Goal: Information Seeking & Learning: Learn about a topic

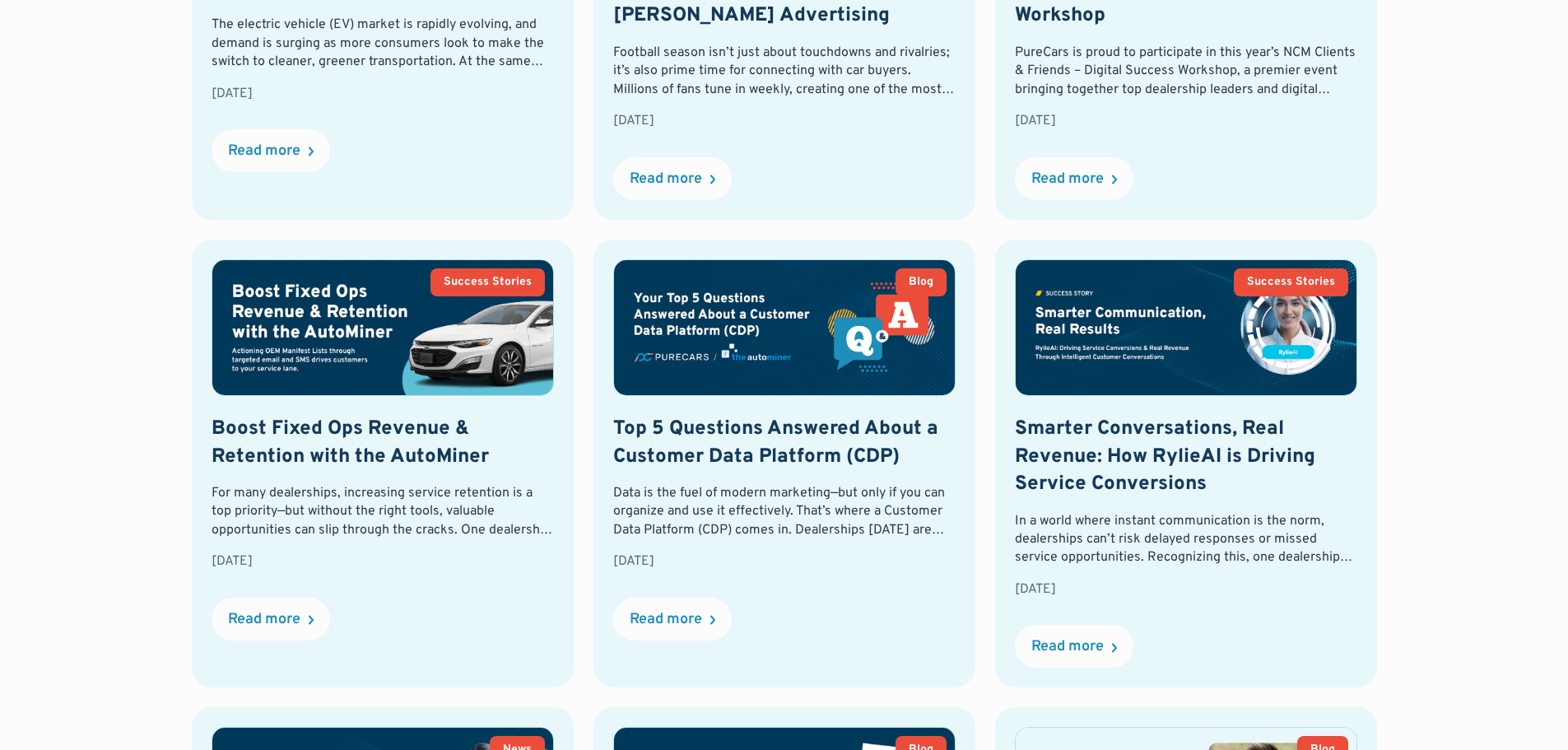
scroll to position [1318, 0]
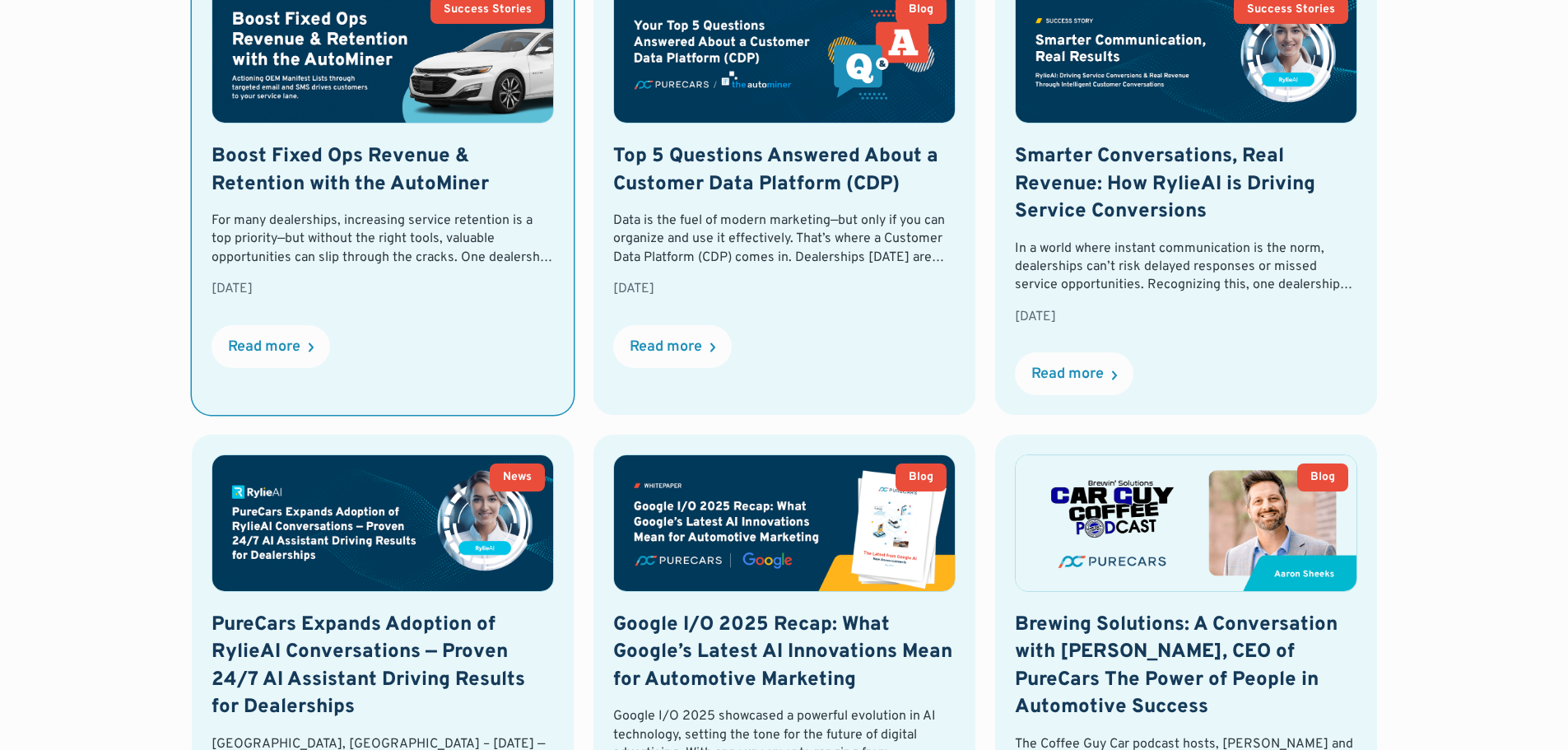
drag, startPoint x: 360, startPoint y: 172, endPoint x: 400, endPoint y: 188, distance: 43.1
click at [360, 172] on h2 "Boost Fixed Ops Revenue & Retention with the AutoMiner" at bounding box center [383, 171] width 343 height 55
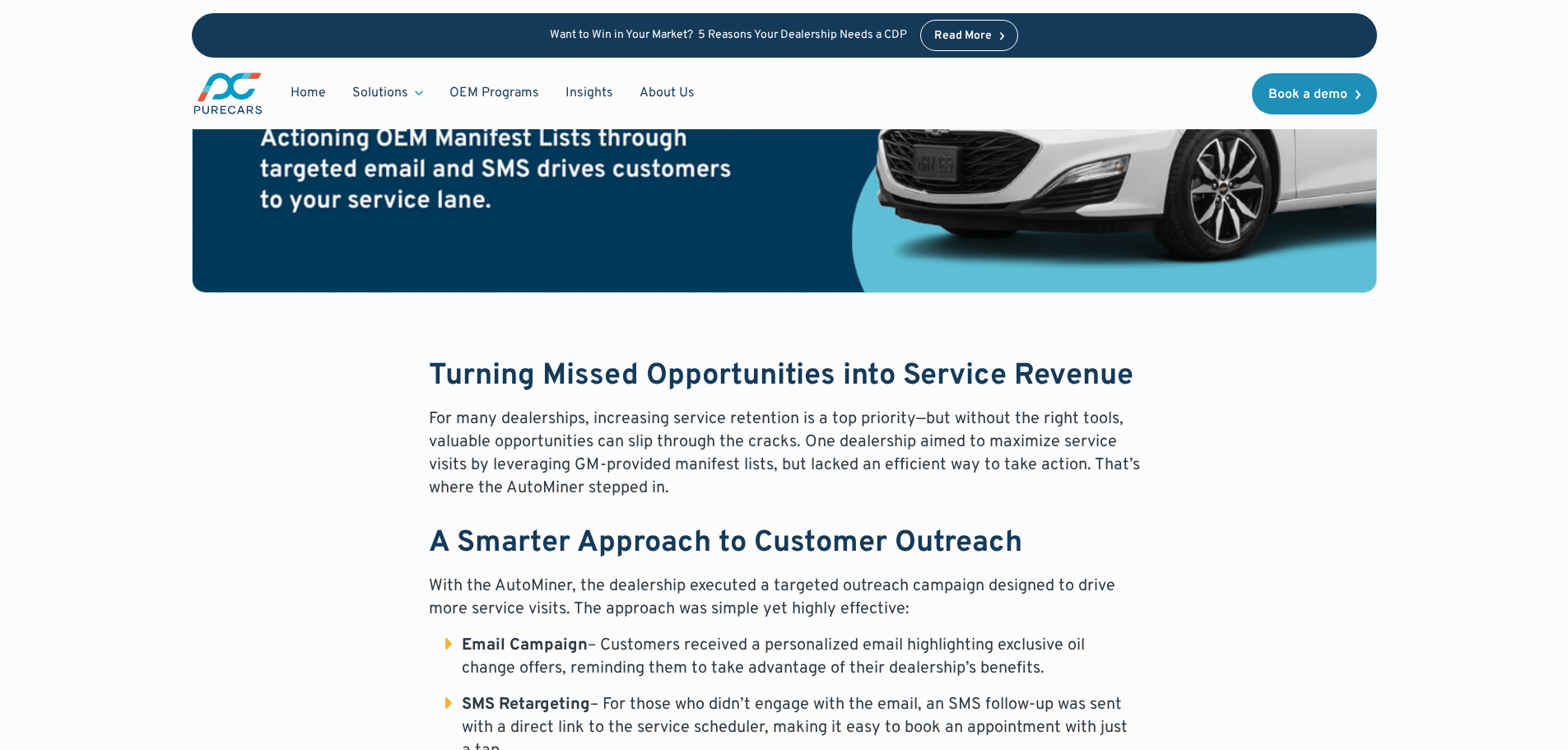
scroll to position [577, 0]
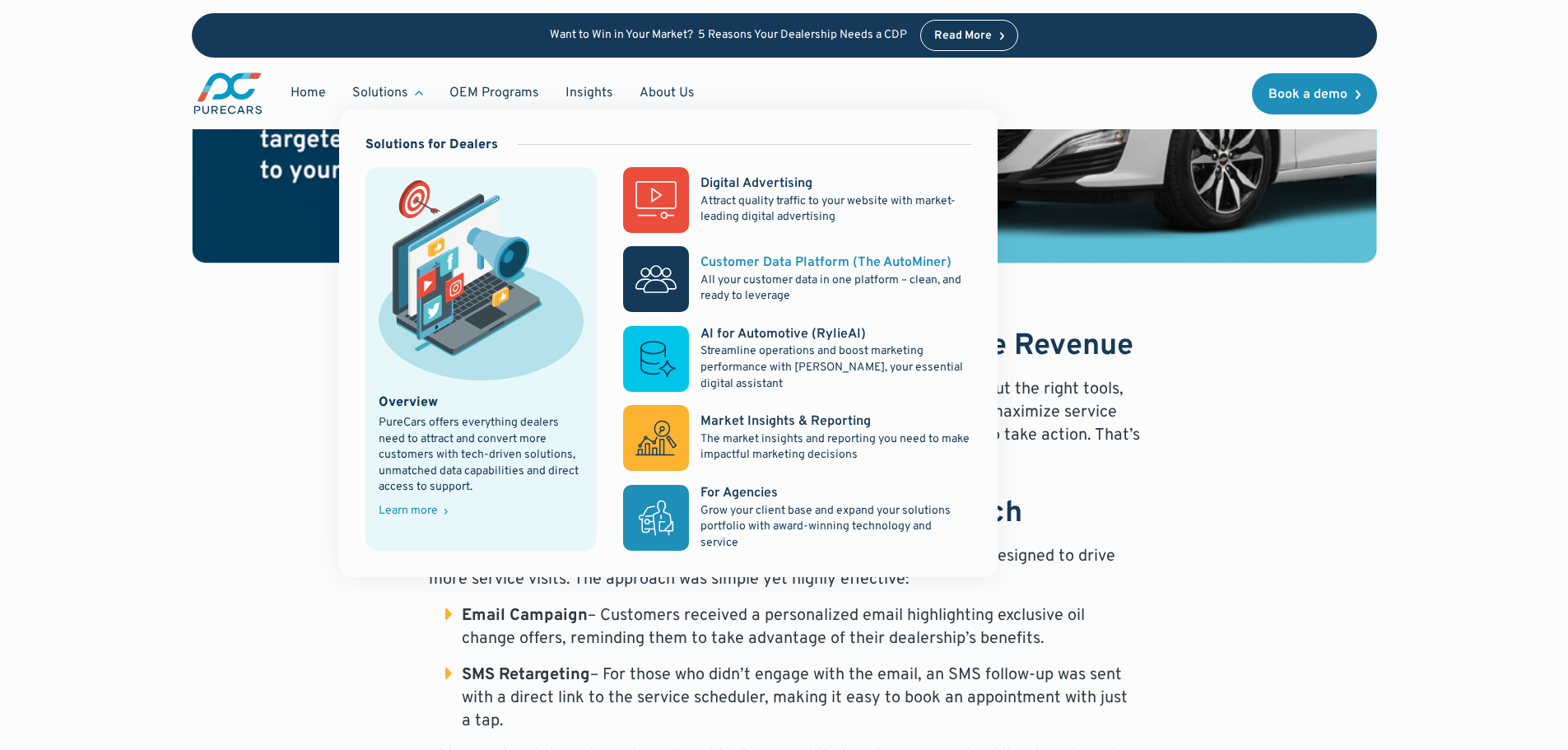
click at [704, 263] on div "Customer Data Platform (The AutoMiner)" at bounding box center [826, 262] width 251 height 18
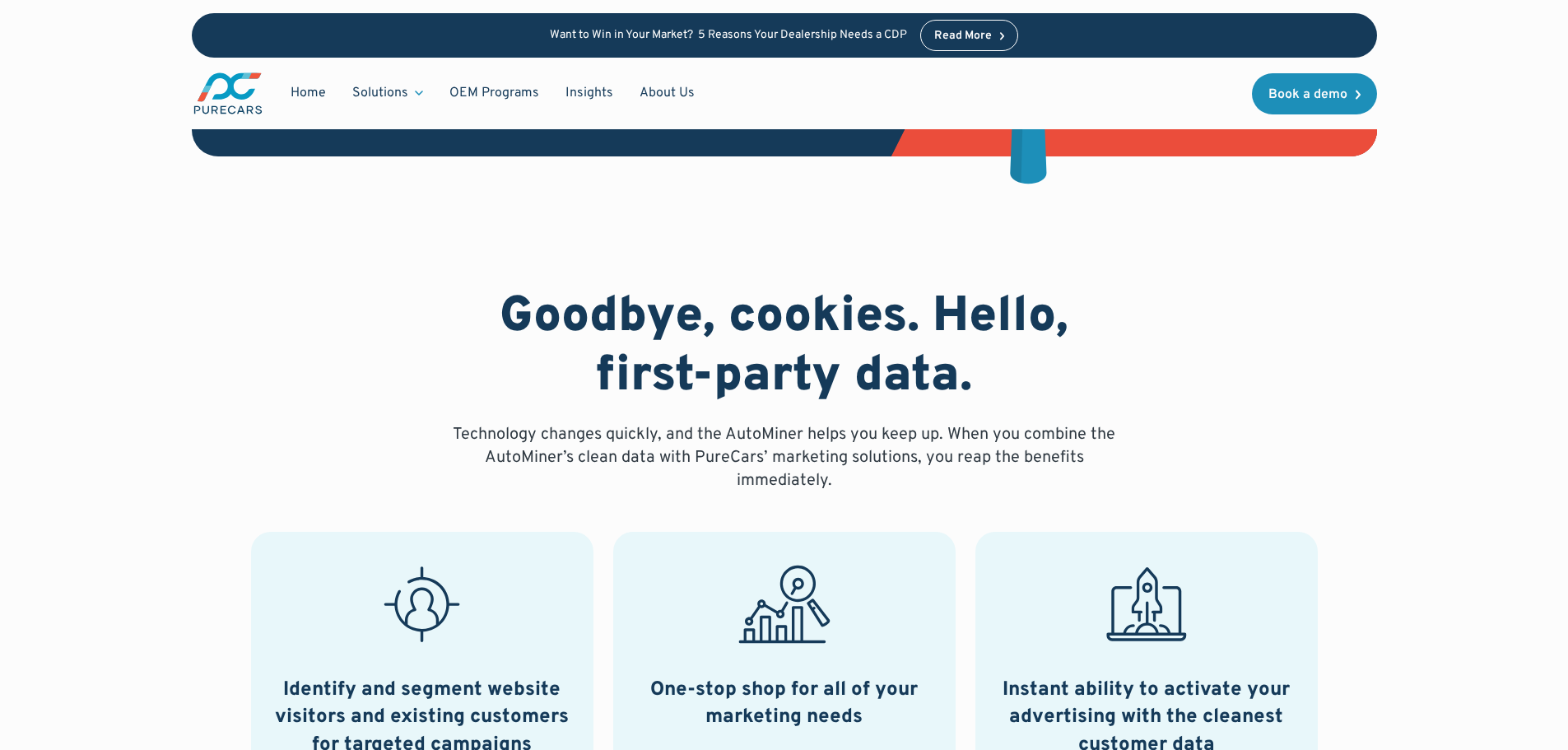
scroll to position [577, 0]
